Goal: Transaction & Acquisition: Purchase product/service

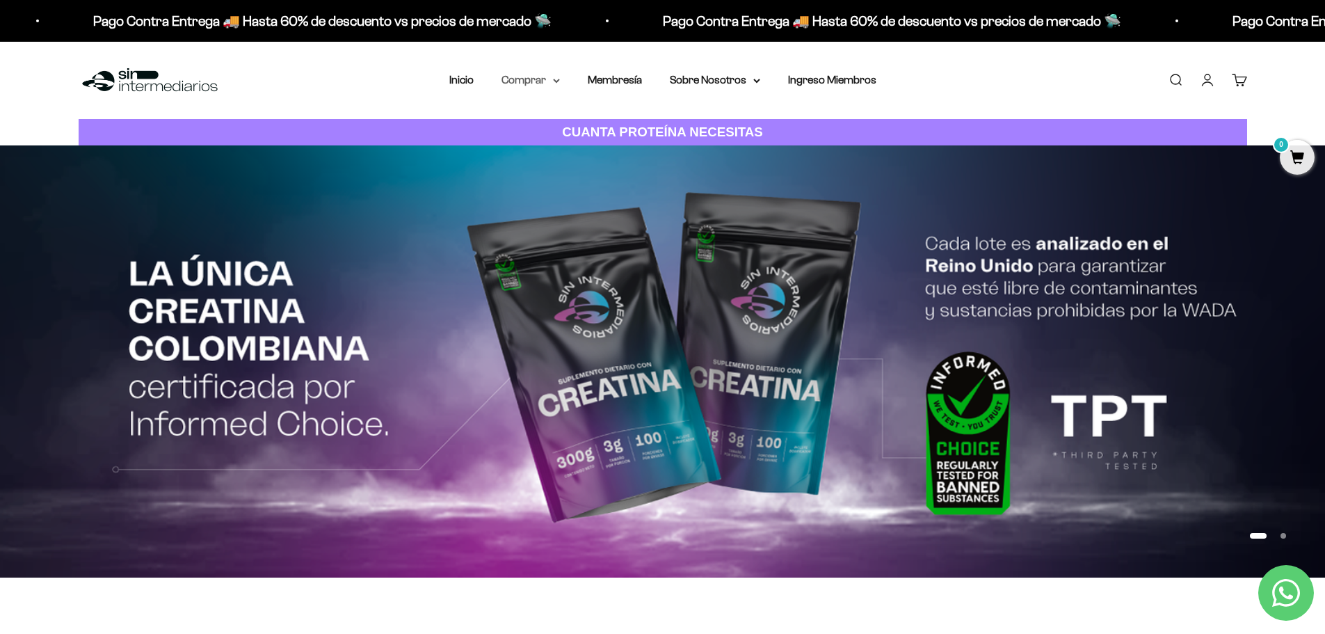
click at [529, 82] on summary "Comprar" at bounding box center [530, 80] width 58 height 18
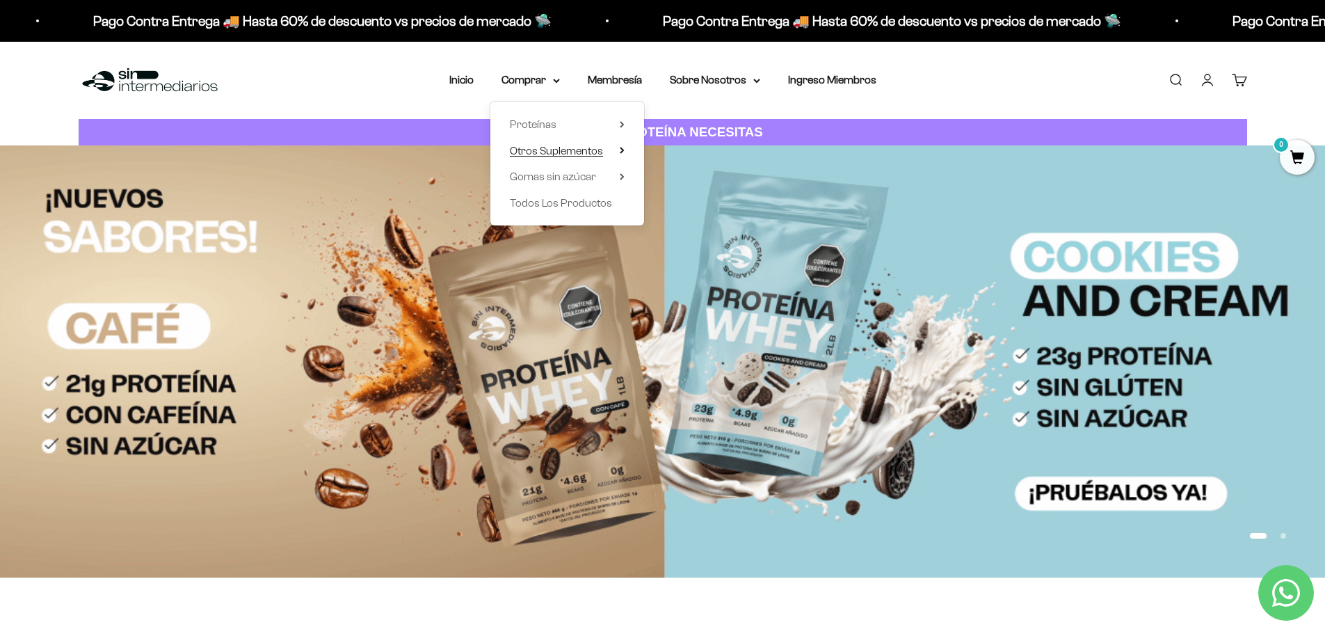
click at [582, 154] on span "Otros Suplementos" at bounding box center [556, 151] width 93 height 12
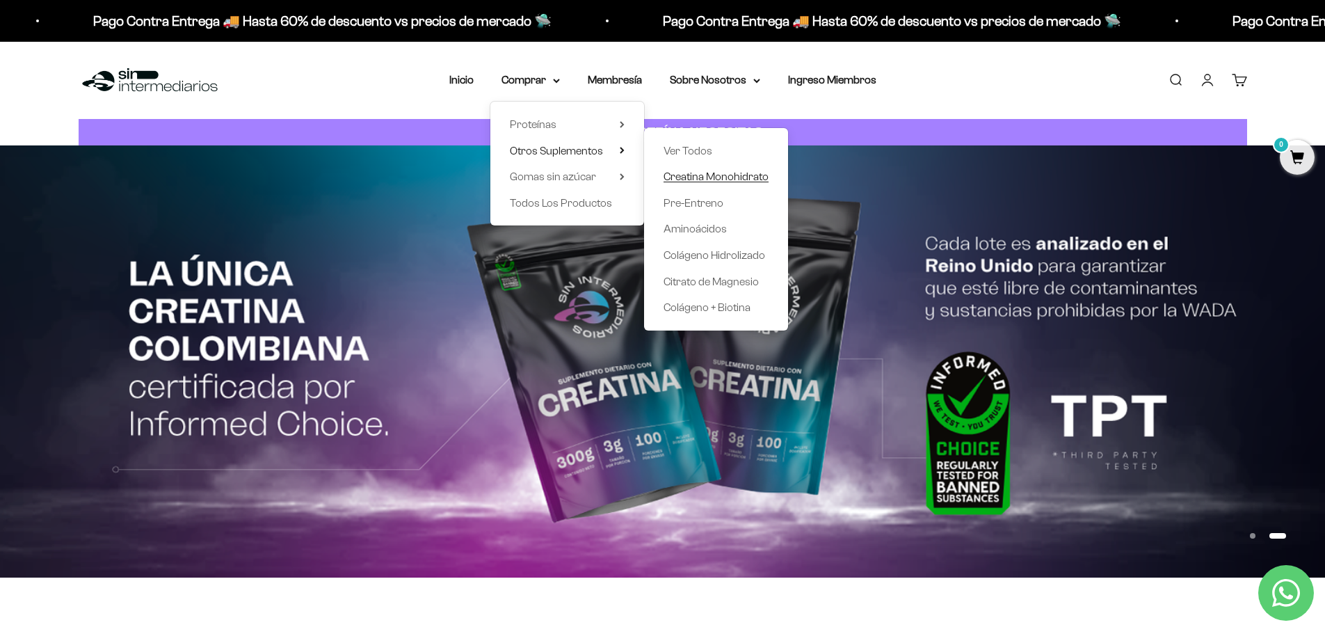
click at [747, 177] on span "Creatina Monohidrato" at bounding box center [716, 176] width 105 height 12
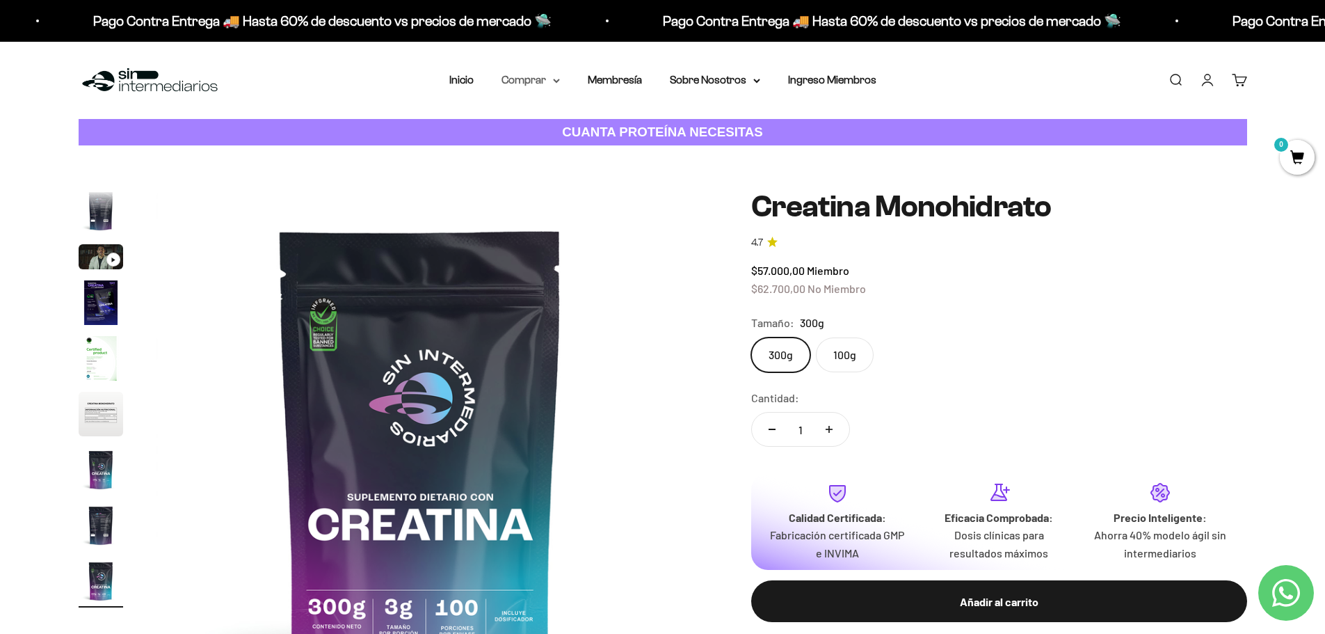
click at [533, 77] on summary "Comprar" at bounding box center [530, 80] width 58 height 18
click at [563, 127] on summary "Proteínas" at bounding box center [567, 124] width 115 height 18
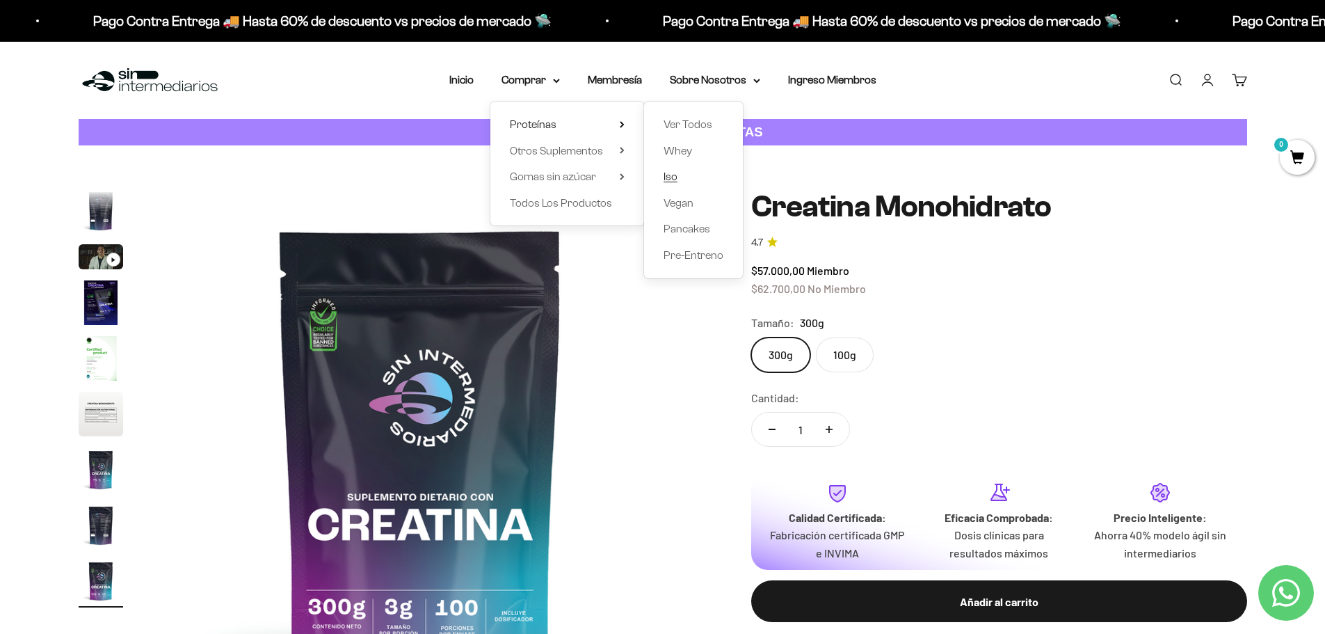
click at [670, 177] on span "Iso" at bounding box center [671, 176] width 14 height 12
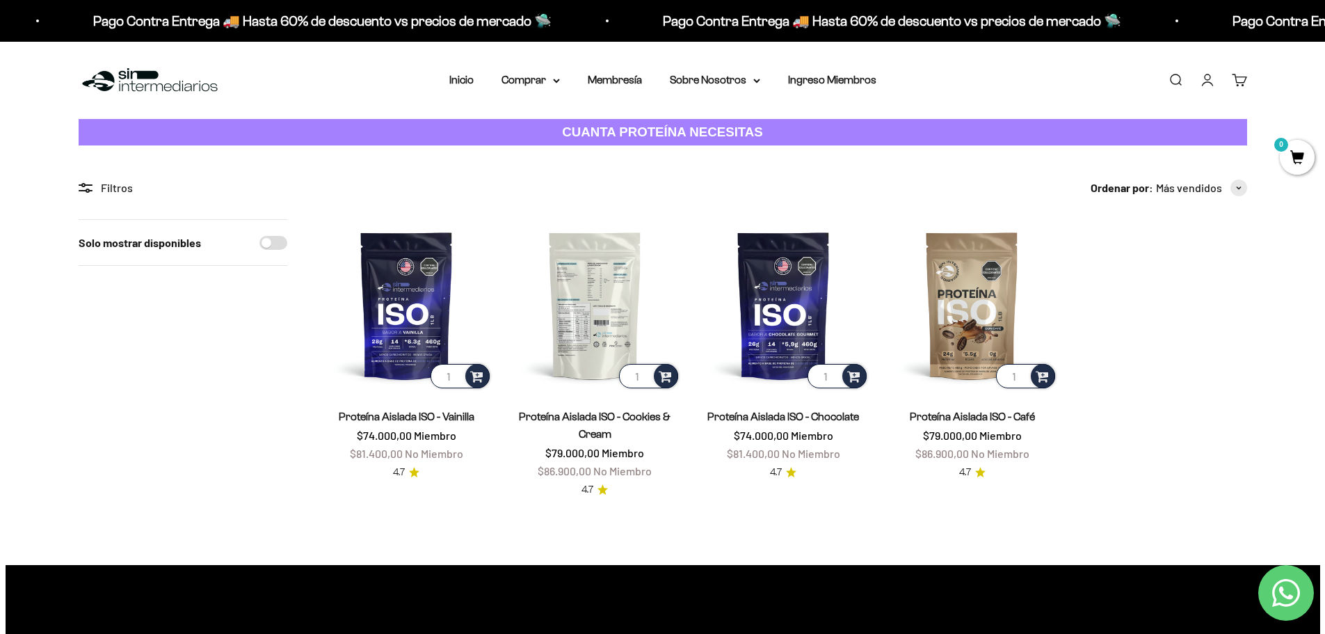
click at [595, 288] on img at bounding box center [595, 305] width 172 height 172
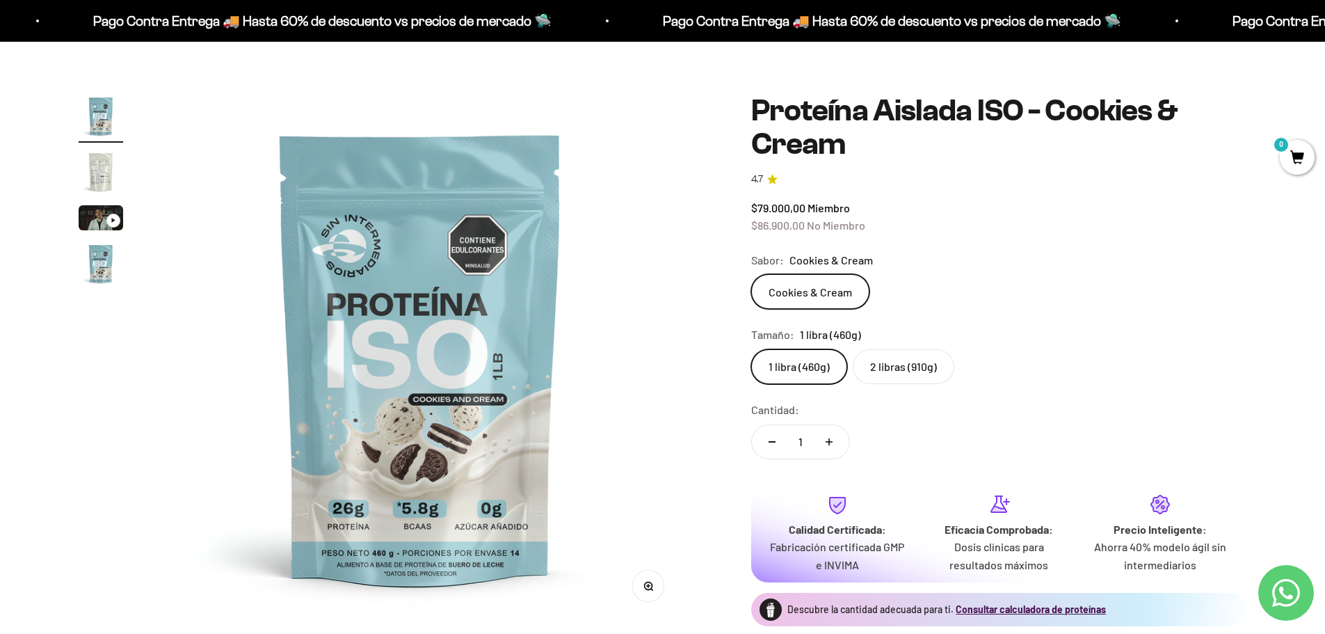
scroll to position [139, 0]
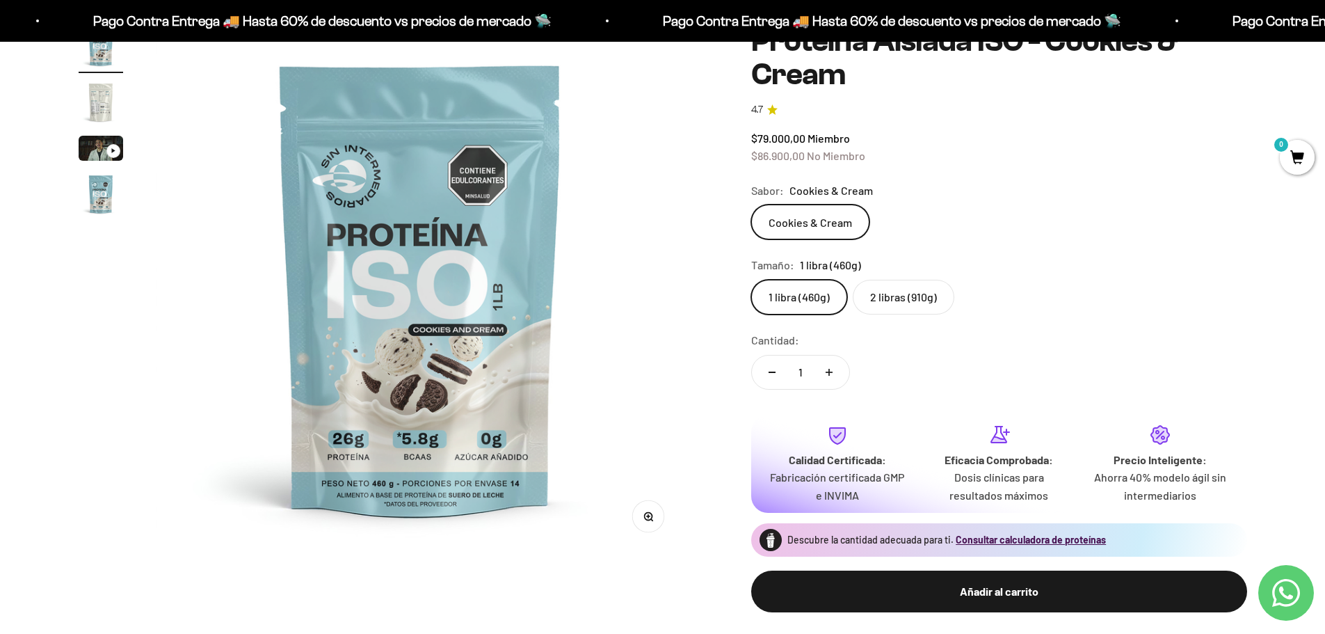
click at [899, 304] on label "2 libras (910g)" at bounding box center [904, 297] width 102 height 35
click at [751, 280] on input "2 libras (910g)" at bounding box center [750, 279] width 1 height 1
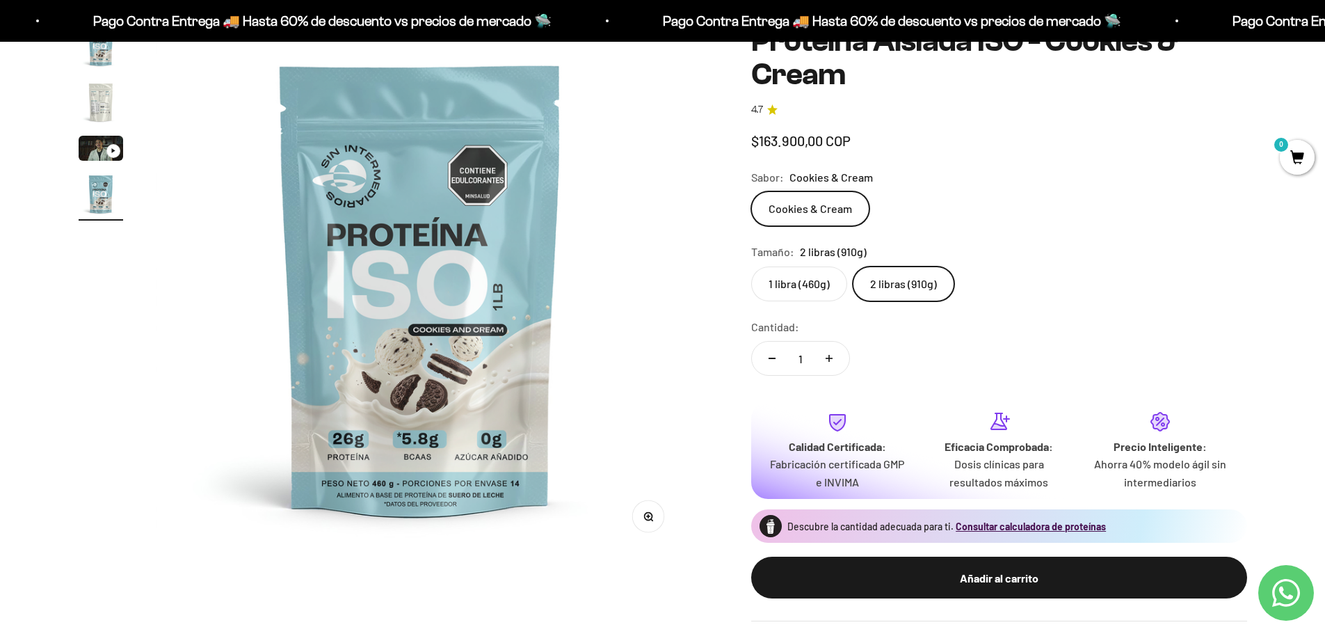
scroll to position [0, 1635]
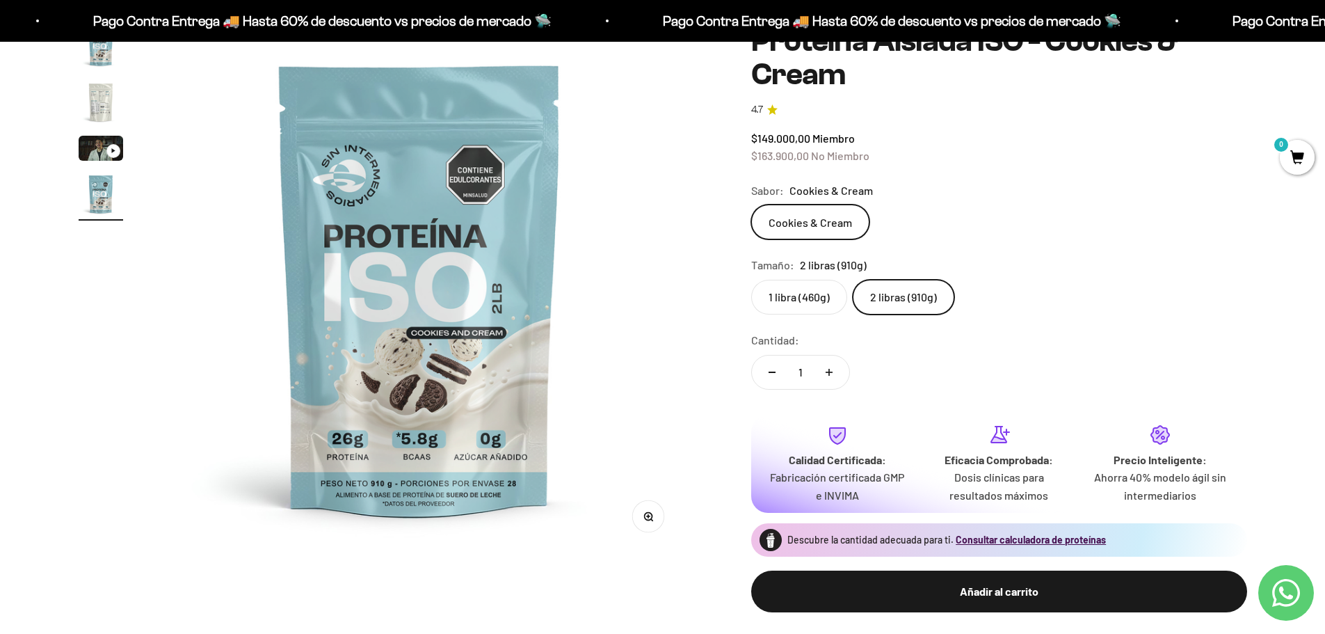
click at [804, 296] on label "1 libra (460g)" at bounding box center [799, 297] width 96 height 35
click at [751, 280] on input "1 libra (460g)" at bounding box center [750, 279] width 1 height 1
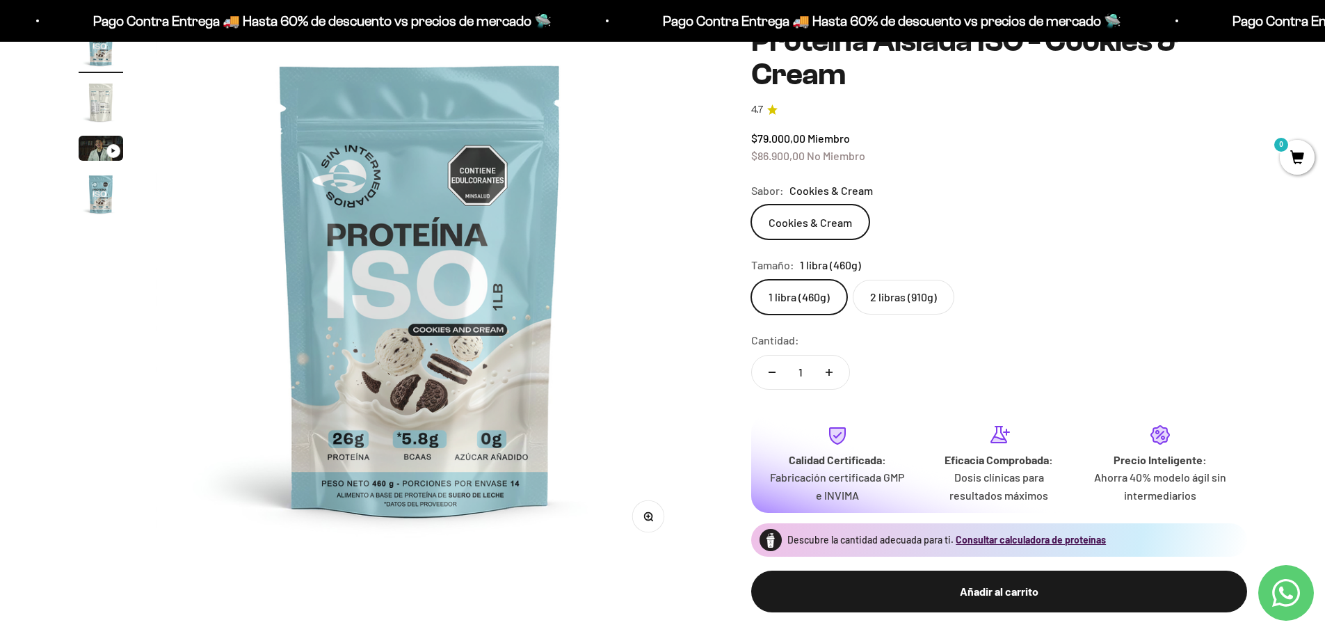
click at [895, 305] on label "2 libras (910g)" at bounding box center [904, 297] width 102 height 35
click at [751, 280] on input "2 libras (910g)" at bounding box center [750, 279] width 1 height 1
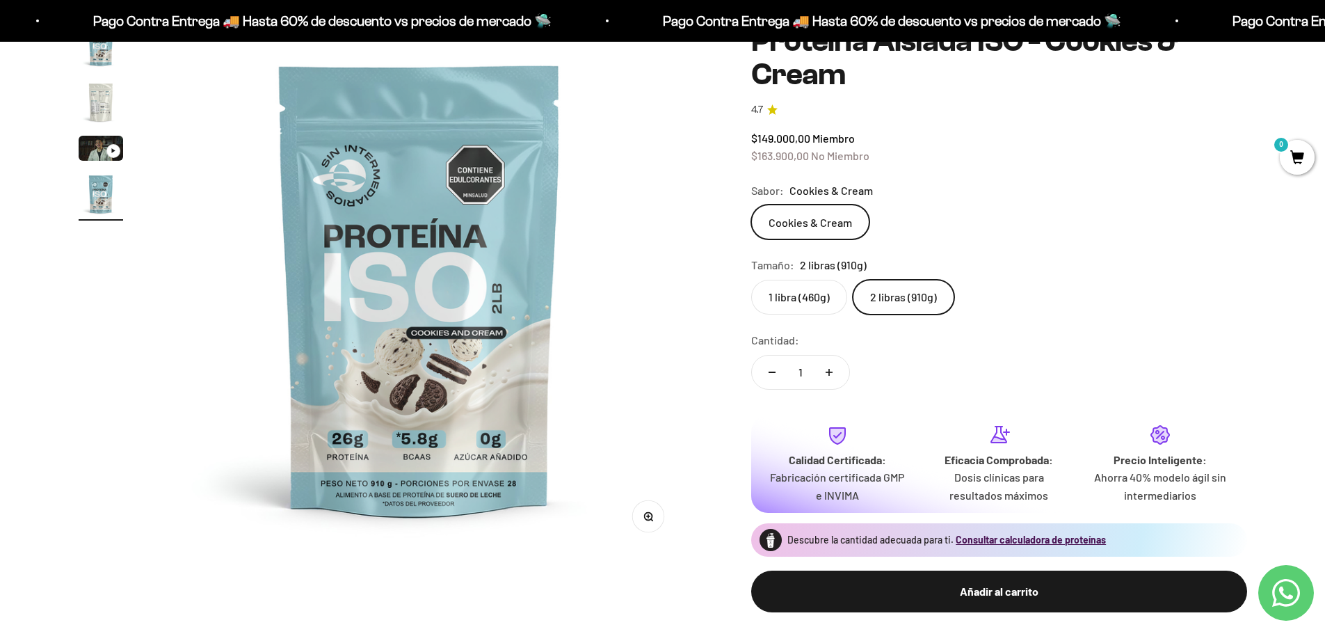
click at [796, 300] on label "1 libra (460g)" at bounding box center [799, 297] width 96 height 35
click at [751, 280] on input "1 libra (460g)" at bounding box center [750, 279] width 1 height 1
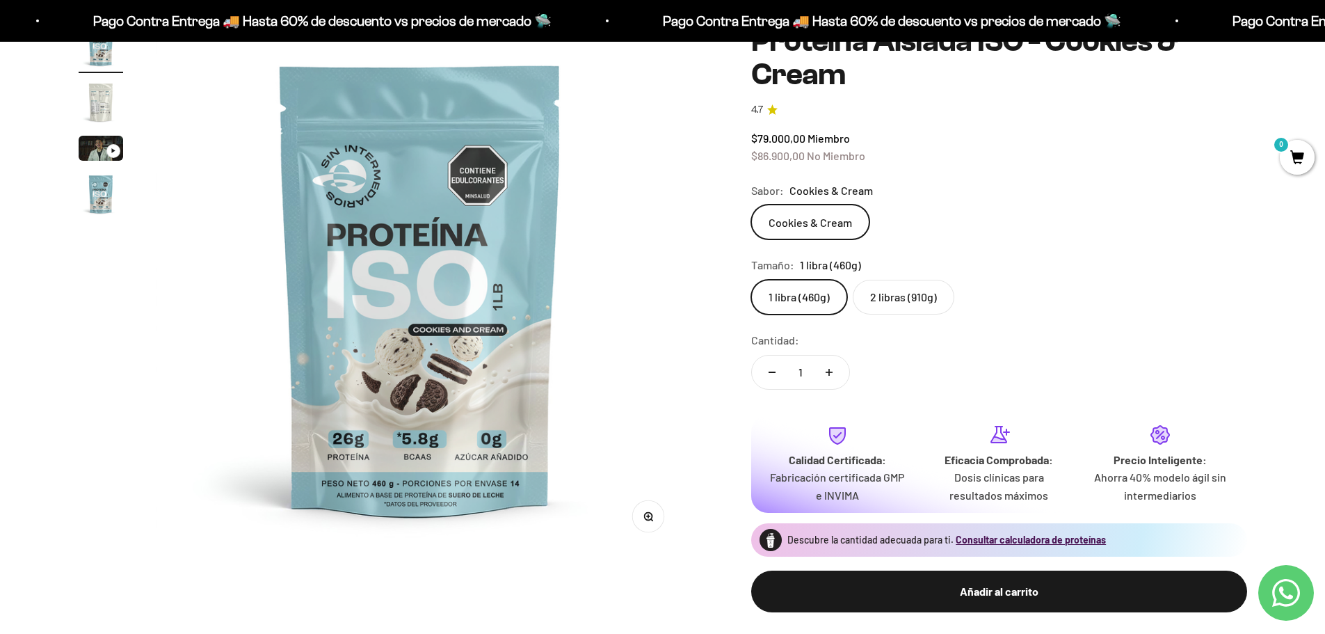
click at [889, 300] on label "2 libras (910g)" at bounding box center [904, 297] width 102 height 35
click at [751, 280] on input "2 libras (910g)" at bounding box center [750, 279] width 1 height 1
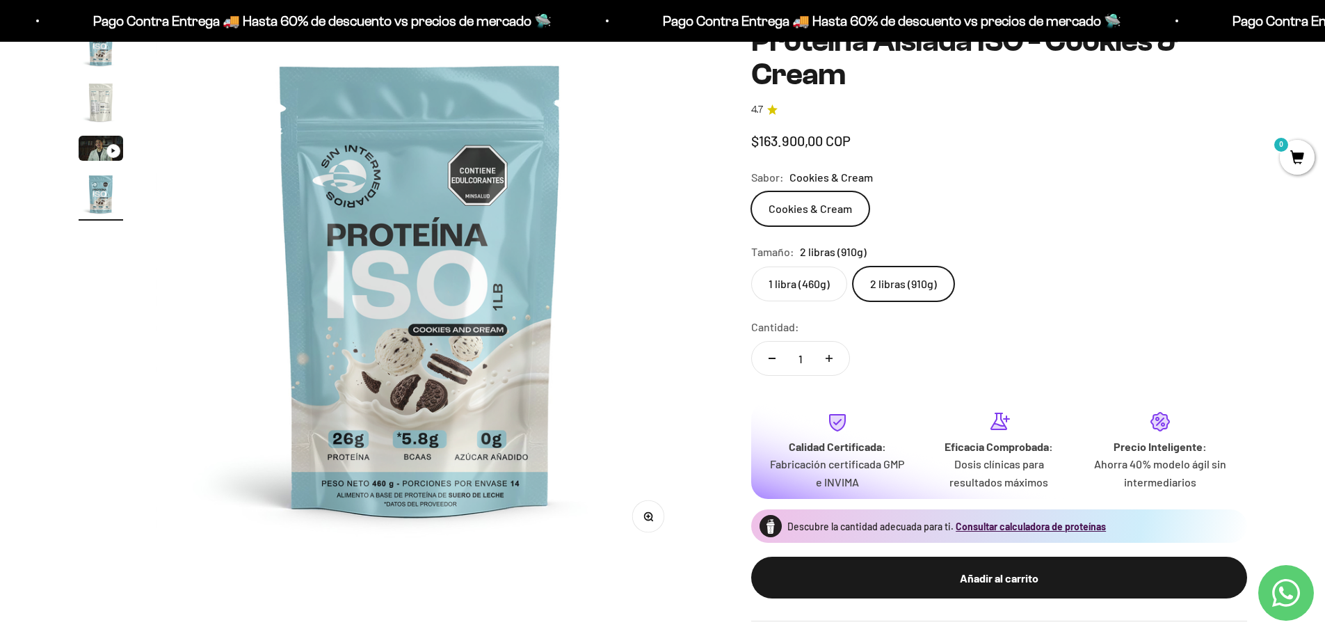
scroll to position [0, 1635]
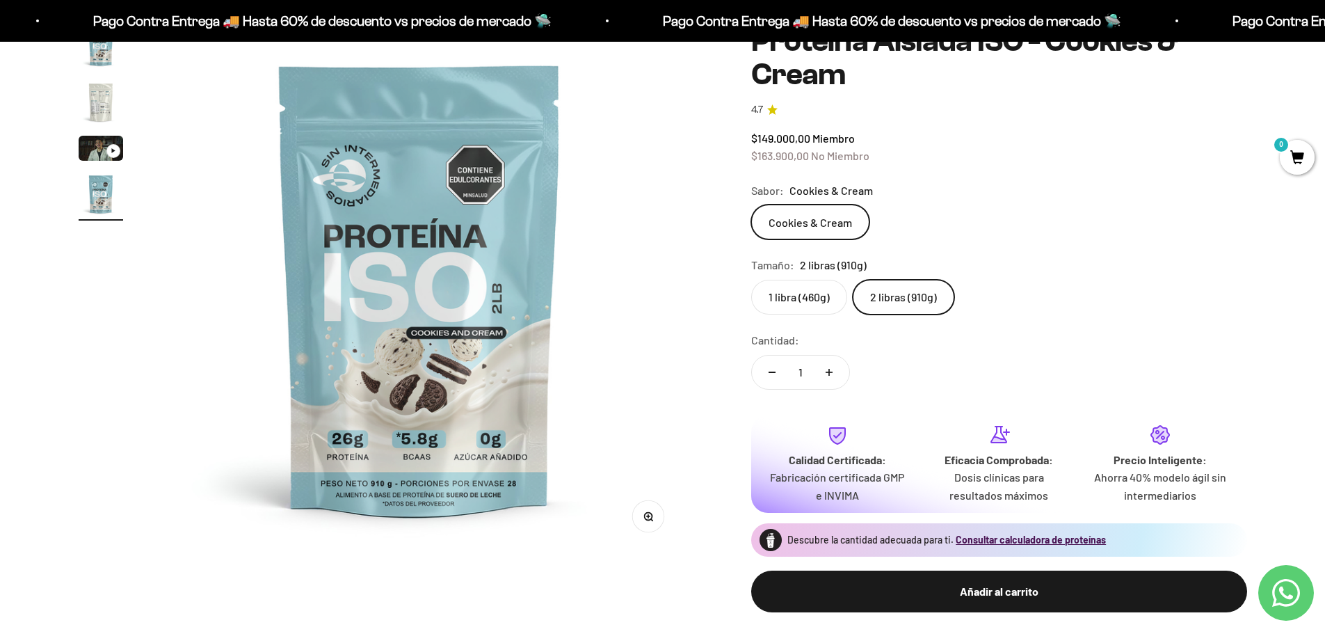
click at [806, 299] on label "1 libra (460g)" at bounding box center [799, 297] width 96 height 35
click at [751, 280] on input "1 libra (460g)" at bounding box center [750, 279] width 1 height 1
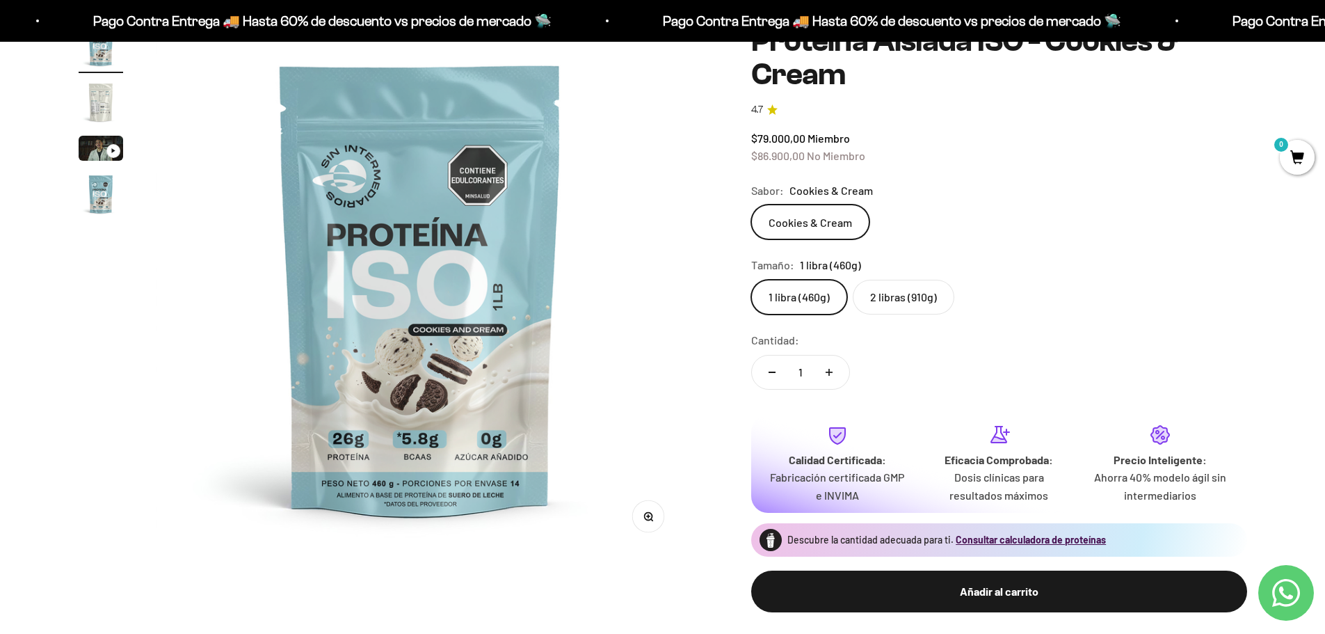
click at [885, 296] on label "2 libras (910g)" at bounding box center [904, 297] width 102 height 35
click at [751, 280] on input "2 libras (910g)" at bounding box center [750, 279] width 1 height 1
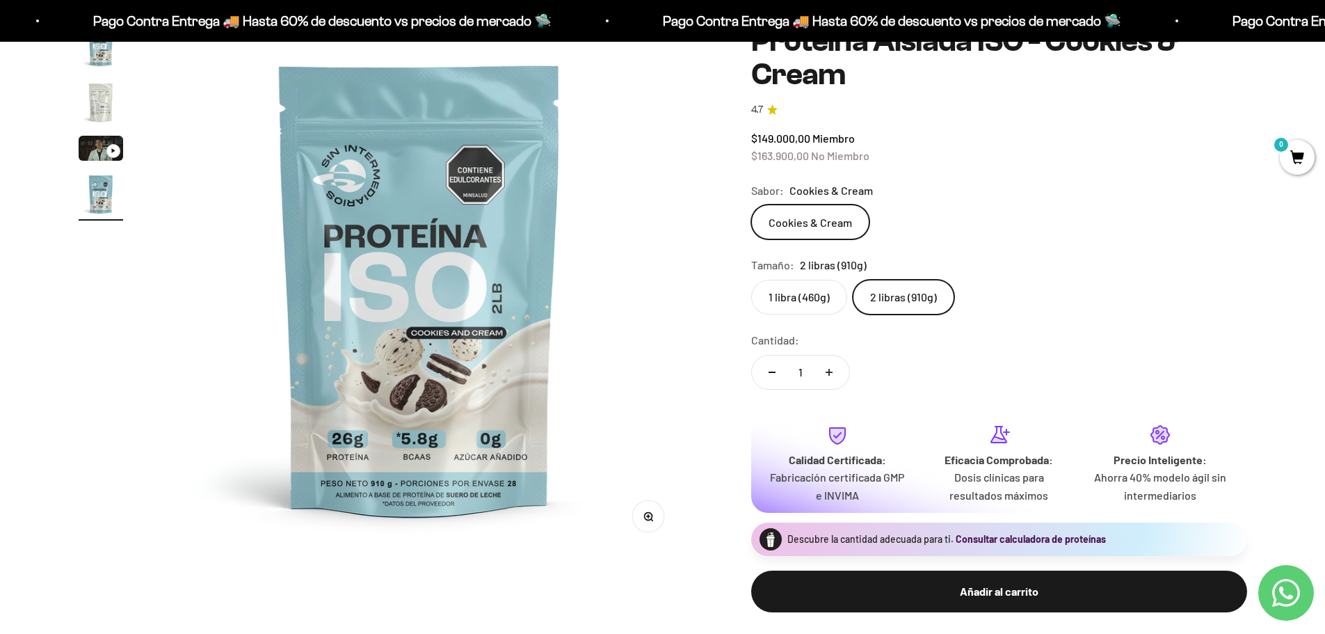
click at [990, 538] on button "Consultar calculadora de proteínas" at bounding box center [1031, 539] width 150 height 14
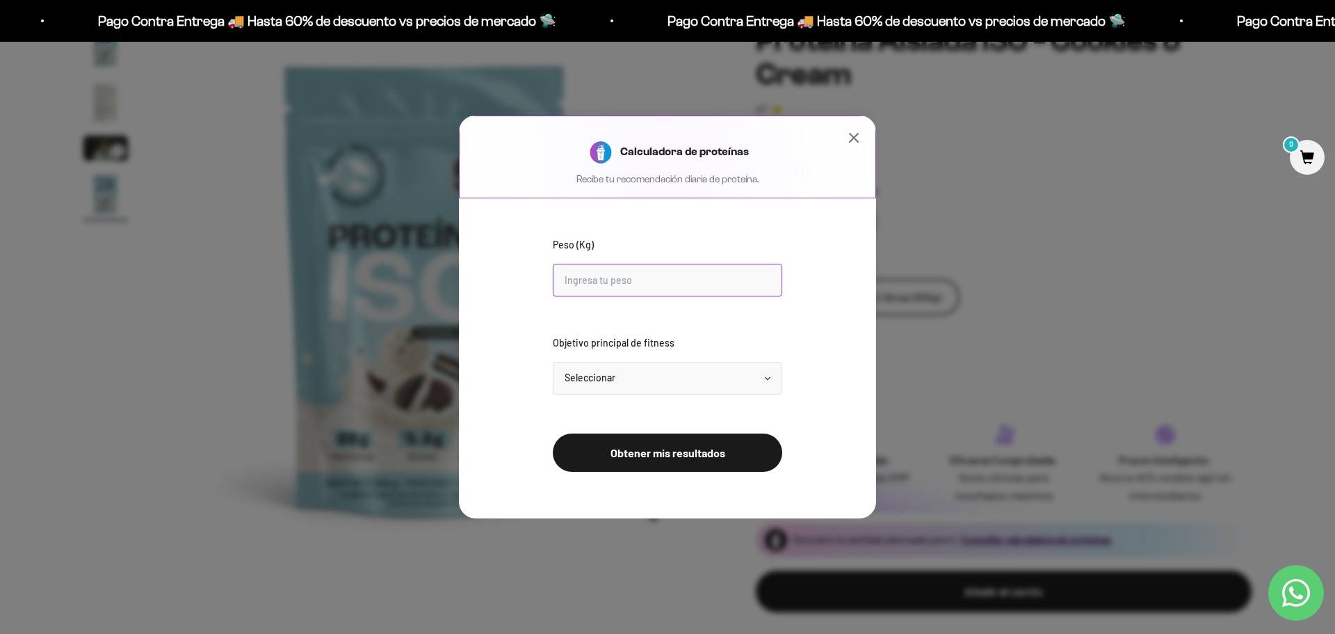
click at [639, 275] on input "Peso (Kg)" at bounding box center [668, 280] width 230 height 33
type input "112"
click at [699, 379] on select "Seleccionar Mantener peso Perder grasa Ganar músculo" at bounding box center [668, 378] width 230 height 33
select select "lose"
click at [553, 362] on select "Seleccionar Mantener peso Perder grasa Ganar músculo" at bounding box center [668, 378] width 230 height 33
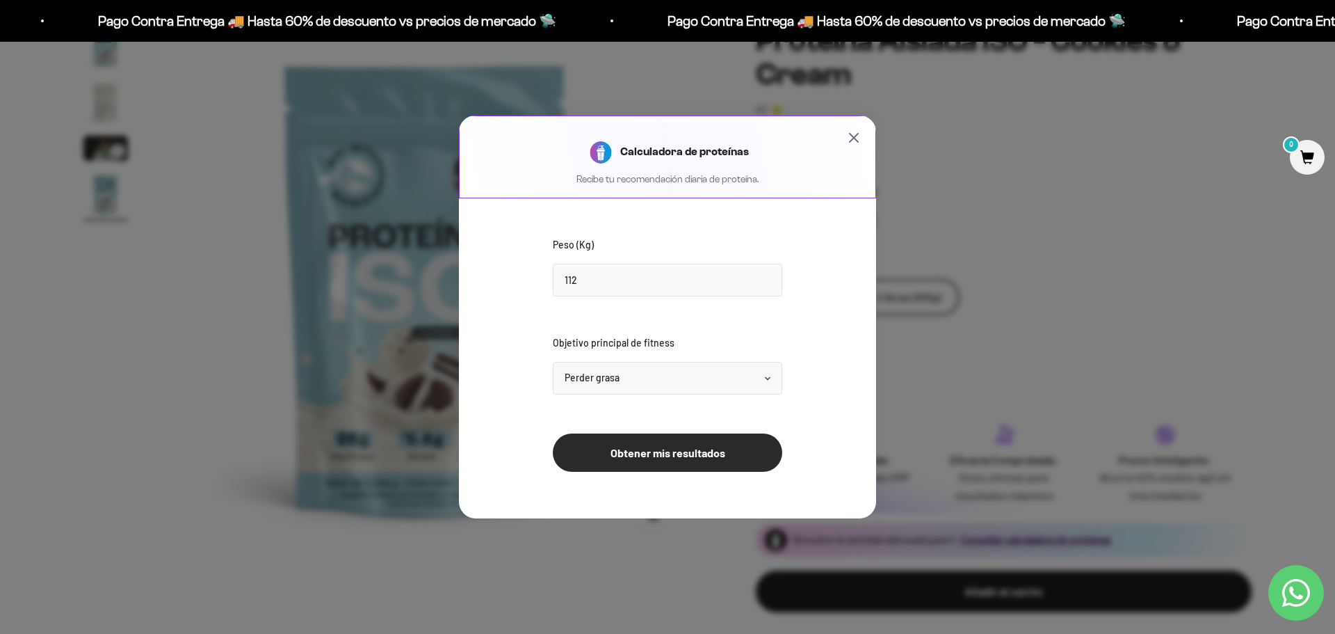
click at [651, 454] on button "Obtener mis resultados" at bounding box center [668, 452] width 230 height 38
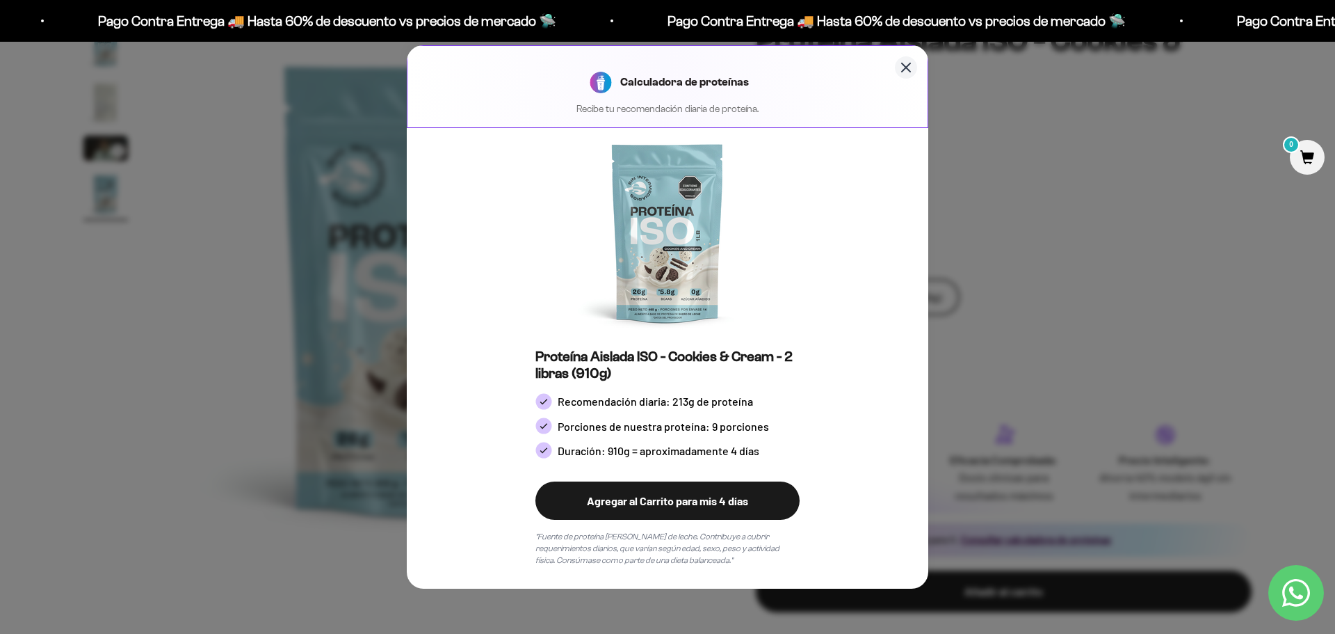
click at [902, 69] on icon "Cerrar calculadora" at bounding box center [906, 67] width 17 height 17
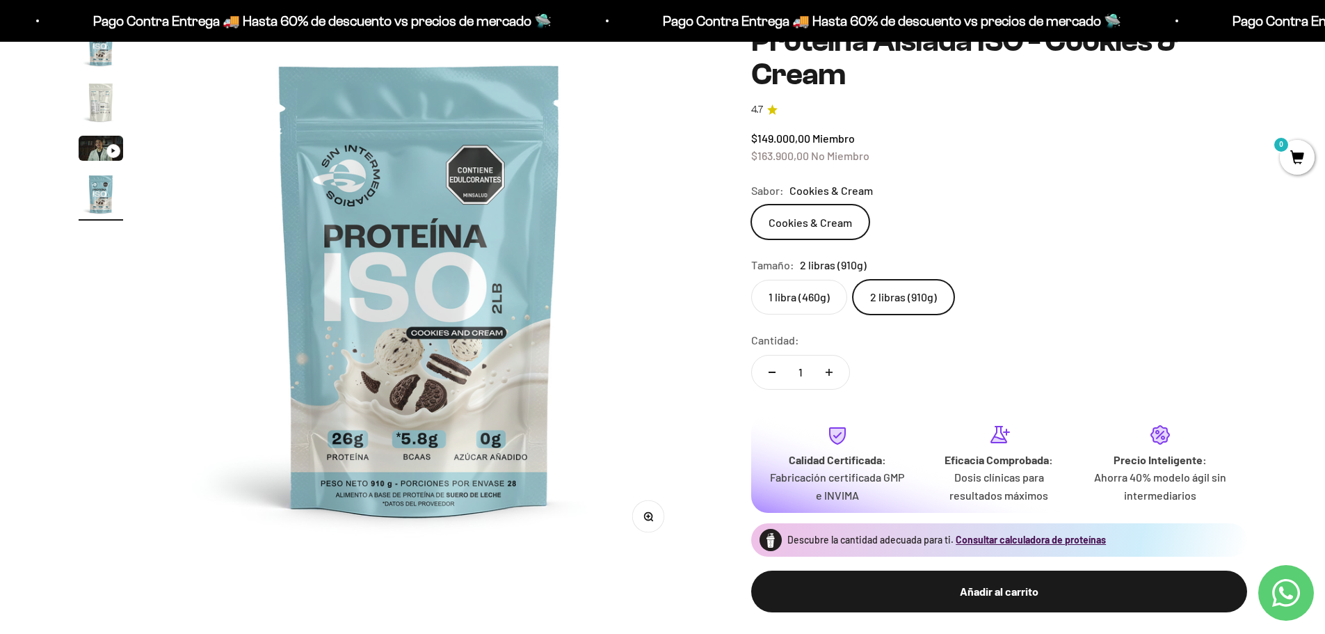
scroll to position [0, 1634]
